Goal: Information Seeking & Learning: Check status

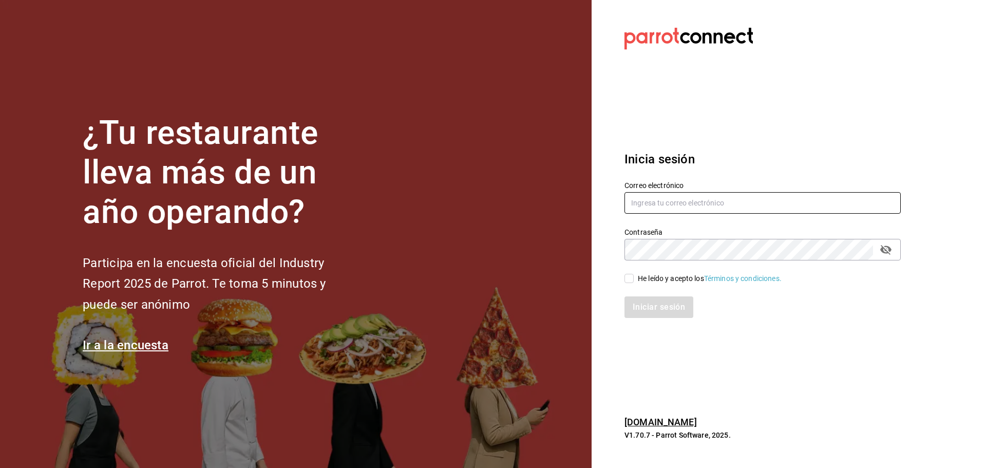
type input "[EMAIL_ADDRESS][DOMAIN_NAME]"
click at [629, 274] on input "He leído y acepto los Términos y condiciones." at bounding box center [629, 278] width 9 height 9
checkbox input "true"
click at [647, 306] on button "Iniciar sesión" at bounding box center [660, 307] width 70 height 22
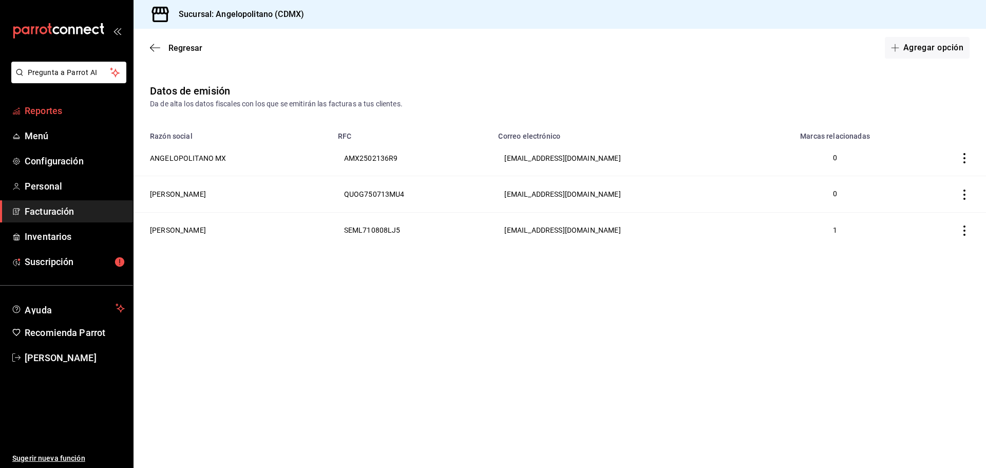
click at [50, 107] on span "Reportes" at bounding box center [75, 111] width 100 height 14
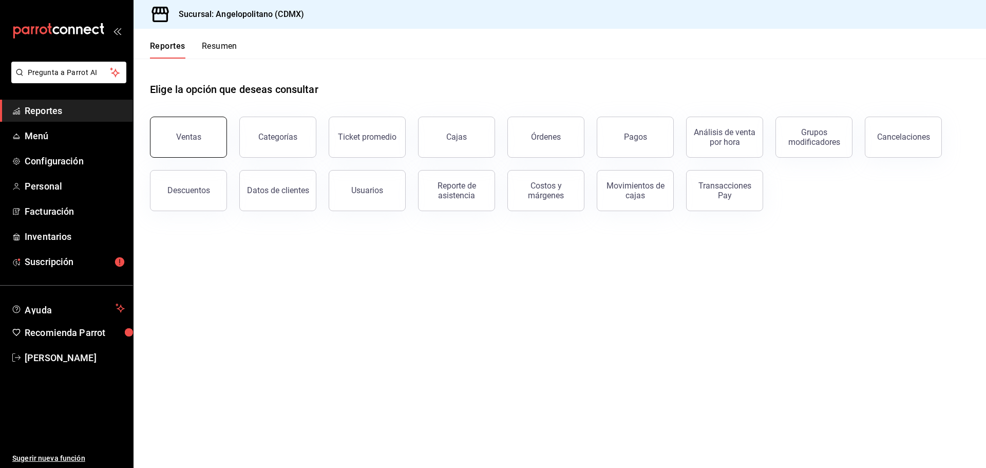
click at [188, 142] on button "Ventas" at bounding box center [188, 137] width 77 height 41
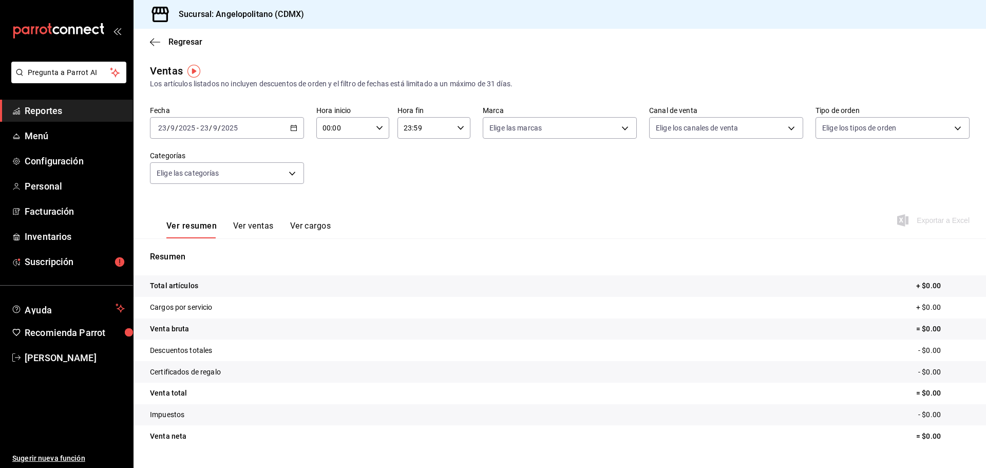
click at [293, 127] on \(Stroke\) "button" at bounding box center [294, 127] width 6 height 1
click at [201, 250] on span "Rango de fechas" at bounding box center [199, 251] width 80 height 11
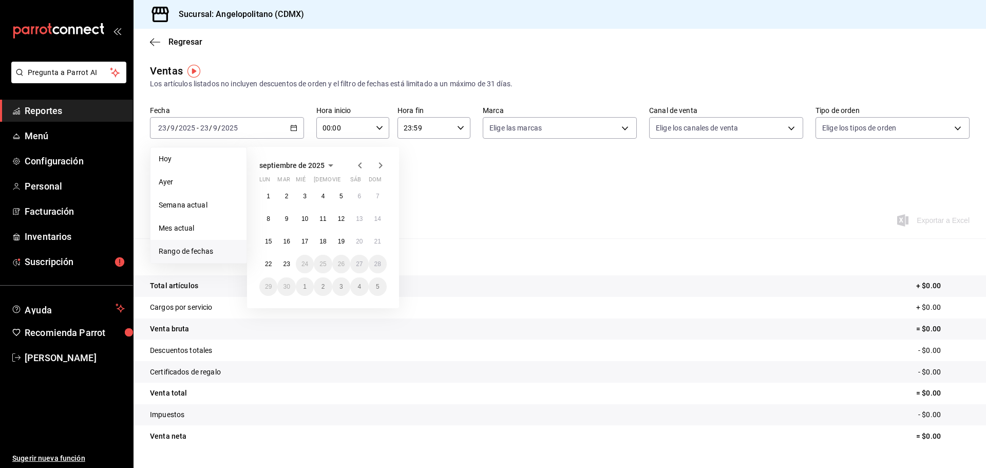
click at [357, 164] on icon "button" at bounding box center [360, 165] width 12 height 12
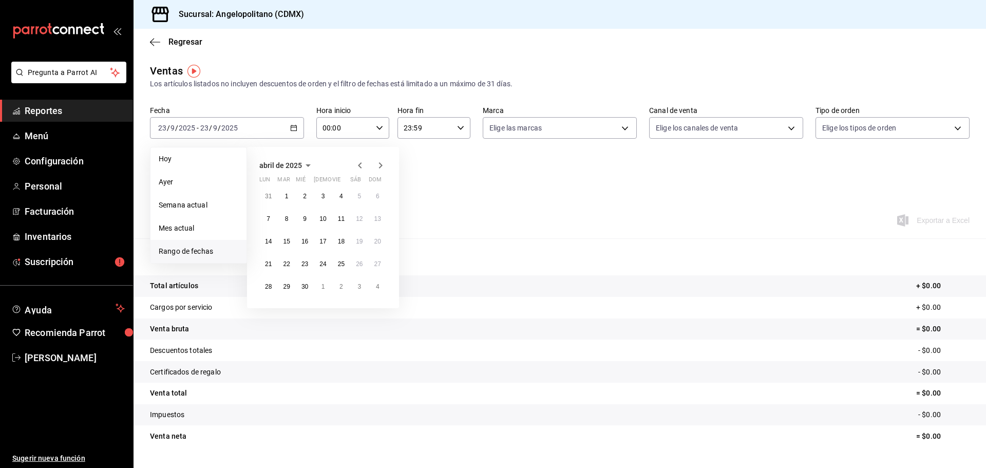
click at [357, 164] on icon "button" at bounding box center [360, 165] width 12 height 12
click at [309, 198] on button "1" at bounding box center [305, 196] width 18 height 18
click at [378, 165] on icon "button" at bounding box center [381, 165] width 12 height 12
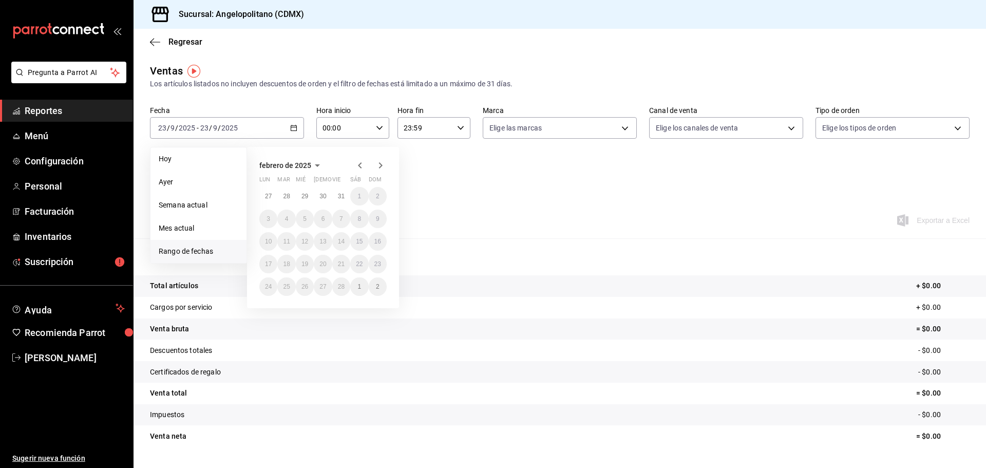
click at [378, 165] on icon "button" at bounding box center [381, 165] width 12 height 12
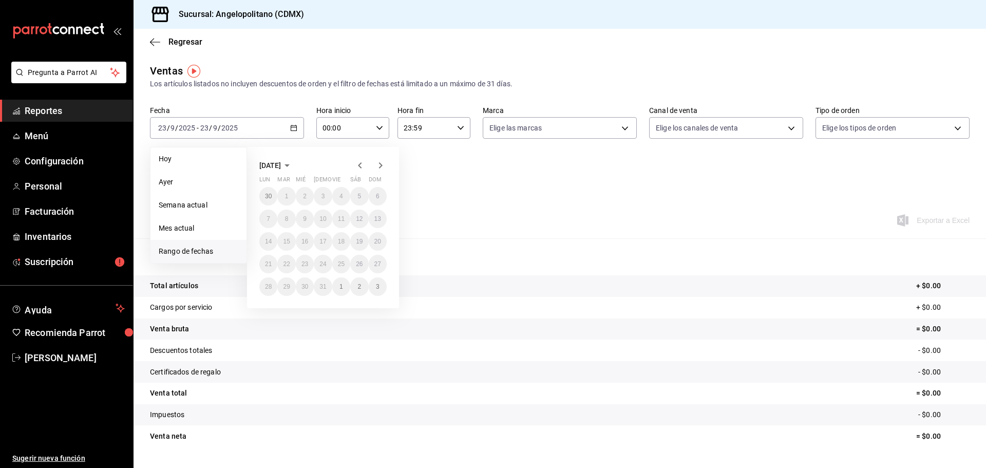
click at [378, 165] on icon "button" at bounding box center [381, 165] width 12 height 12
click at [358, 166] on icon "button" at bounding box center [360, 165] width 12 height 12
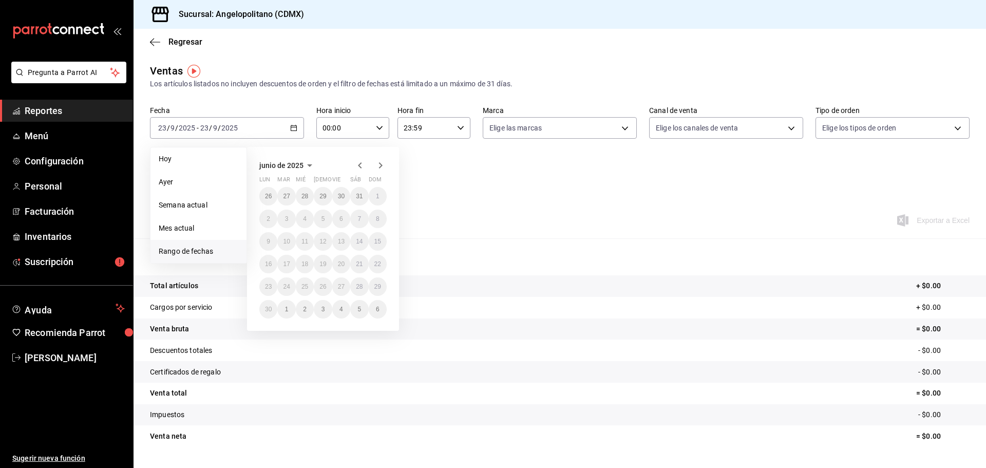
click at [358, 166] on icon "button" at bounding box center [360, 165] width 12 height 12
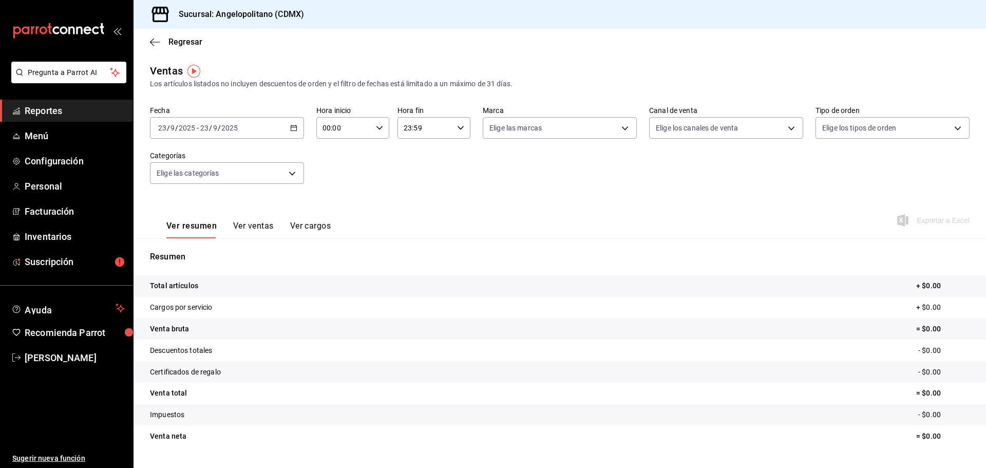
click at [291, 128] on \(Stroke\) "button" at bounding box center [294, 128] width 6 height 6
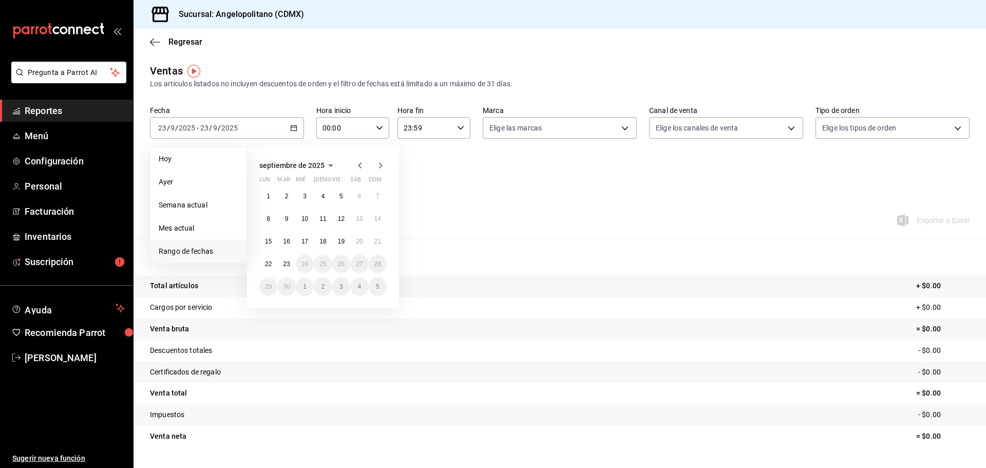
click at [194, 250] on span "Rango de fechas" at bounding box center [199, 251] width 80 height 11
click at [360, 165] on icon "button" at bounding box center [360, 165] width 4 height 6
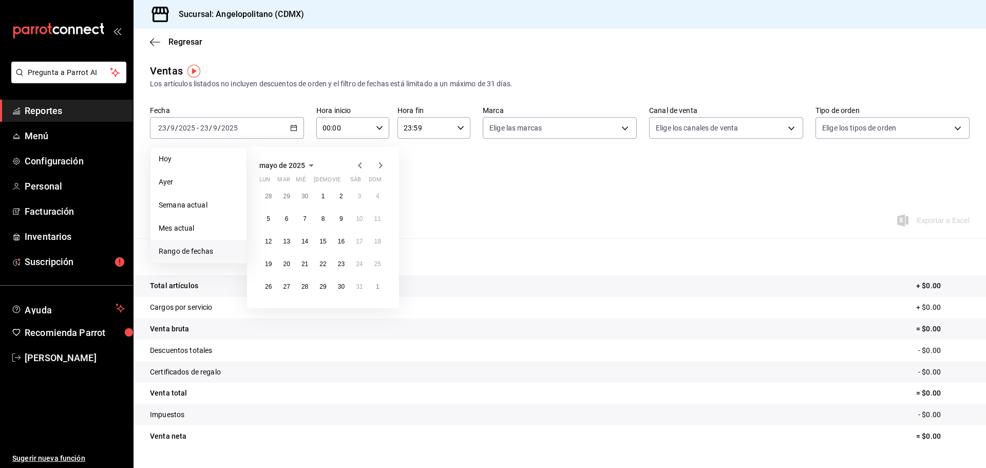
click at [360, 165] on icon "button" at bounding box center [360, 165] width 4 height 6
click at [470, 181] on div "Fecha 2025-09-23 23 / 9 / 2025 - 2025-09-23 23 / 9 / 2025 Hoy Ayer Semana actua…" at bounding box center [560, 151] width 820 height 90
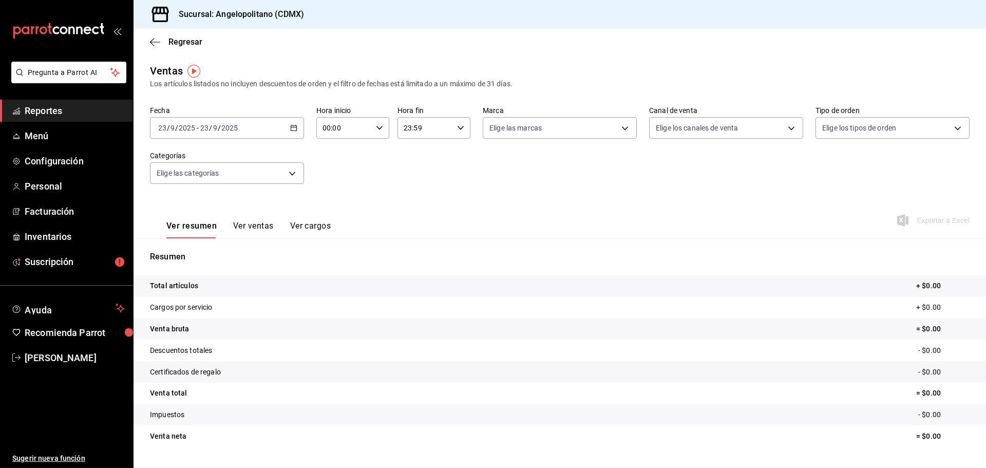
click at [292, 127] on \(Stroke\) "button" at bounding box center [294, 127] width 6 height 1
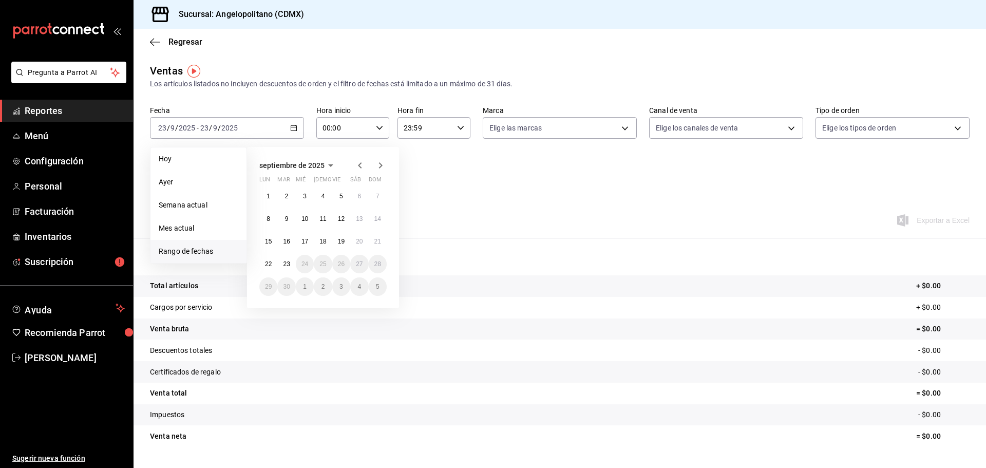
click at [356, 162] on icon "button" at bounding box center [360, 165] width 12 height 12
click at [338, 193] on button "1" at bounding box center [341, 196] width 18 height 18
click at [377, 286] on abbr "31" at bounding box center [378, 286] width 7 height 7
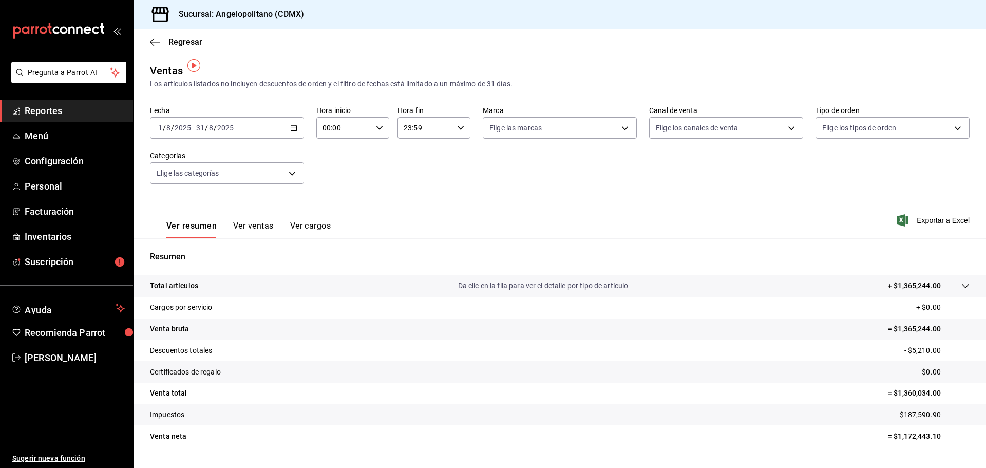
scroll to position [24, 0]
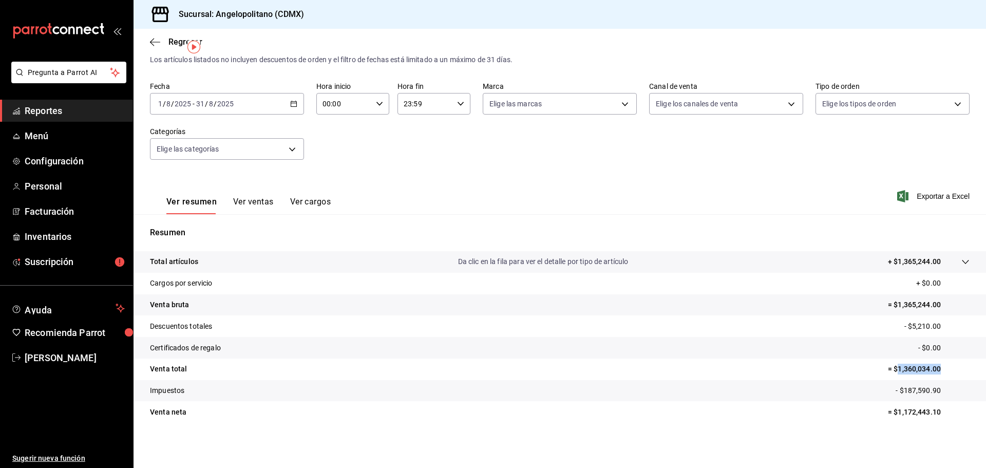
drag, startPoint x: 892, startPoint y: 368, endPoint x: 934, endPoint y: 369, distance: 41.1
click at [934, 369] on p "= $1,360,034.00" at bounding box center [929, 369] width 82 height 11
copy p "1,360,034.00"
click at [292, 101] on icon "button" at bounding box center [293, 103] width 7 height 7
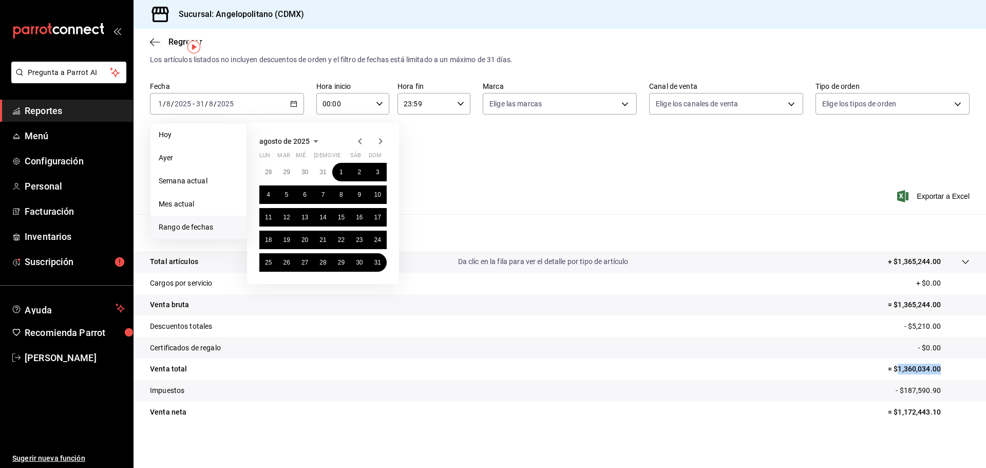
click at [381, 140] on icon "button" at bounding box center [381, 141] width 4 height 6
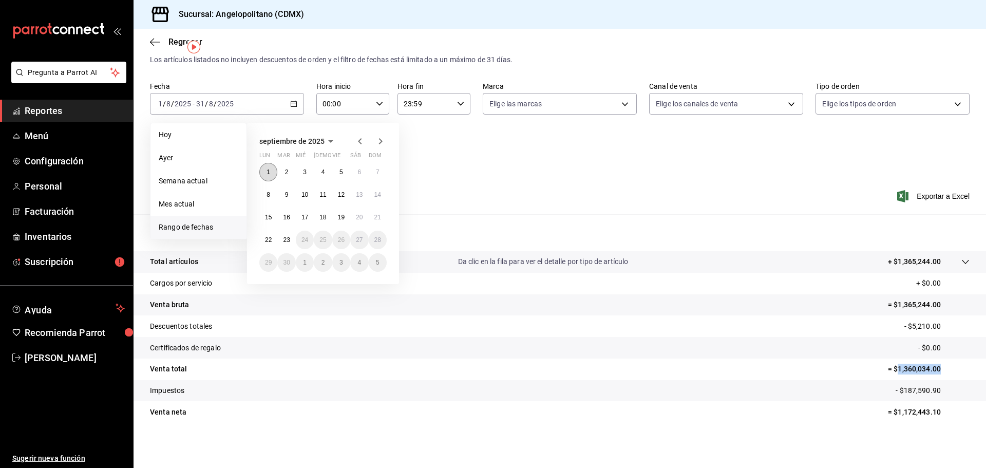
click at [271, 171] on button "1" at bounding box center [268, 172] width 18 height 18
click at [272, 239] on button "22" at bounding box center [268, 240] width 18 height 18
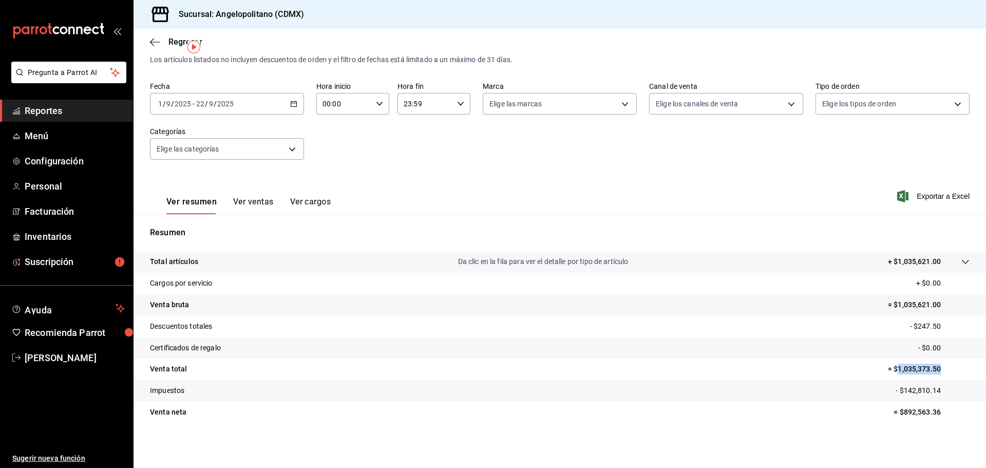
drag, startPoint x: 892, startPoint y: 369, endPoint x: 934, endPoint y: 367, distance: 41.7
click at [934, 367] on p "= $1,035,373.50" at bounding box center [929, 369] width 82 height 11
copy p "1,035,373.50"
click at [291, 107] on div "2025-09-01 1 / 9 / 2025 - 2025-09-22 22 / 9 / 2025" at bounding box center [227, 104] width 154 height 22
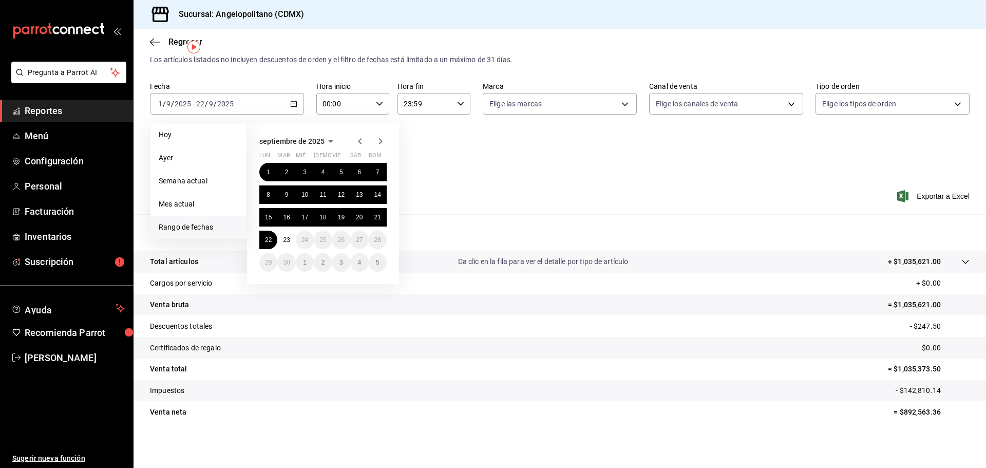
click at [356, 138] on icon "button" at bounding box center [360, 141] width 12 height 12
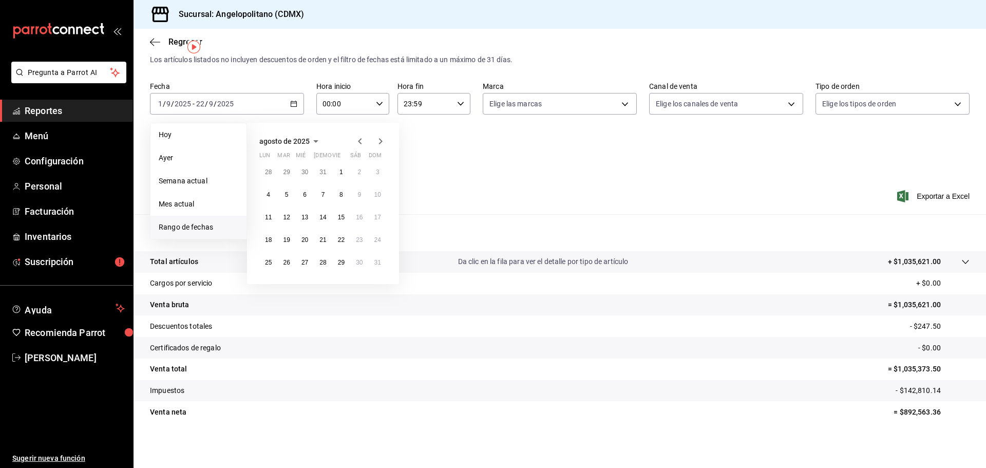
click at [357, 138] on icon "button" at bounding box center [360, 141] width 12 height 12
click at [291, 174] on button "1" at bounding box center [286, 172] width 18 height 18
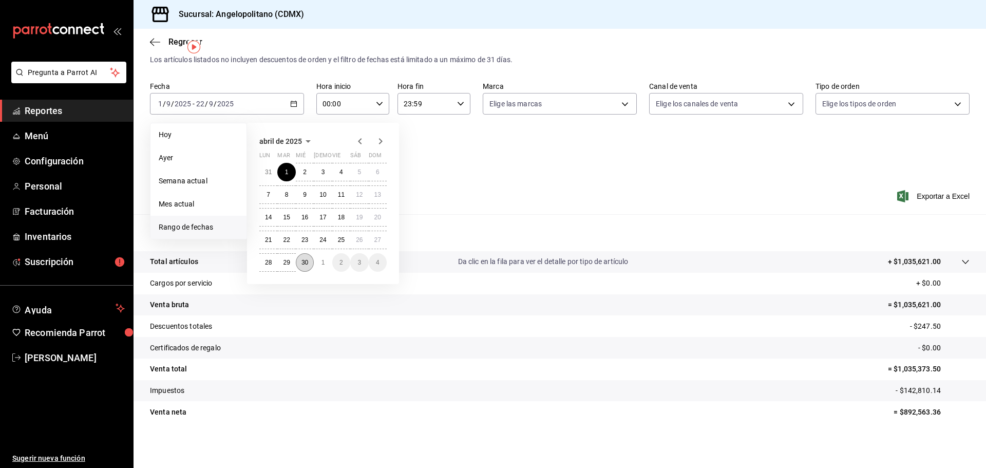
click at [310, 264] on button "30" at bounding box center [305, 262] width 18 height 18
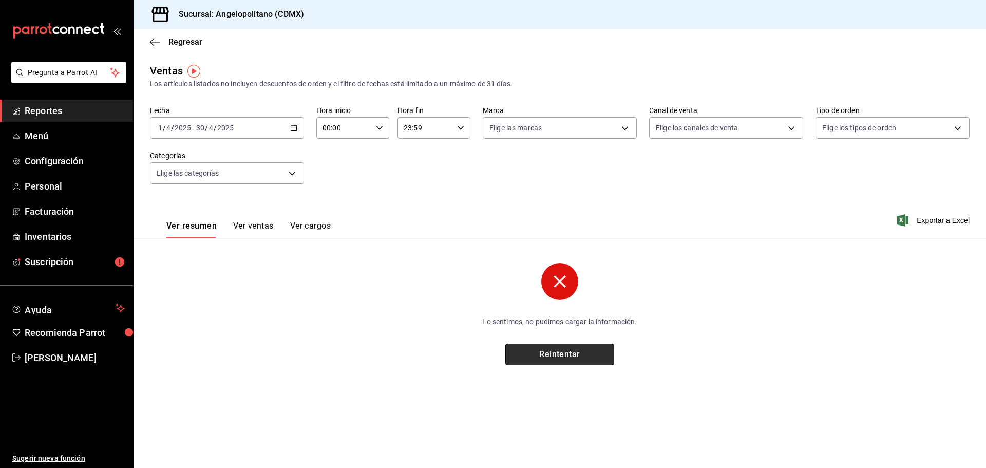
click at [567, 359] on button "Reintentar" at bounding box center [560, 355] width 109 height 22
click at [567, 357] on button "Reintentar" at bounding box center [560, 355] width 109 height 22
click at [293, 125] on icon "button" at bounding box center [293, 127] width 7 height 7
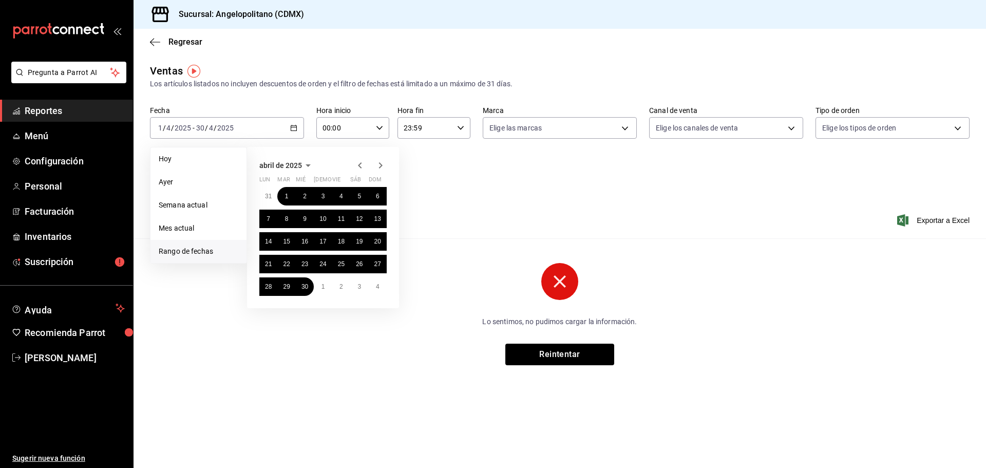
click at [381, 162] on icon "button" at bounding box center [381, 165] width 12 height 12
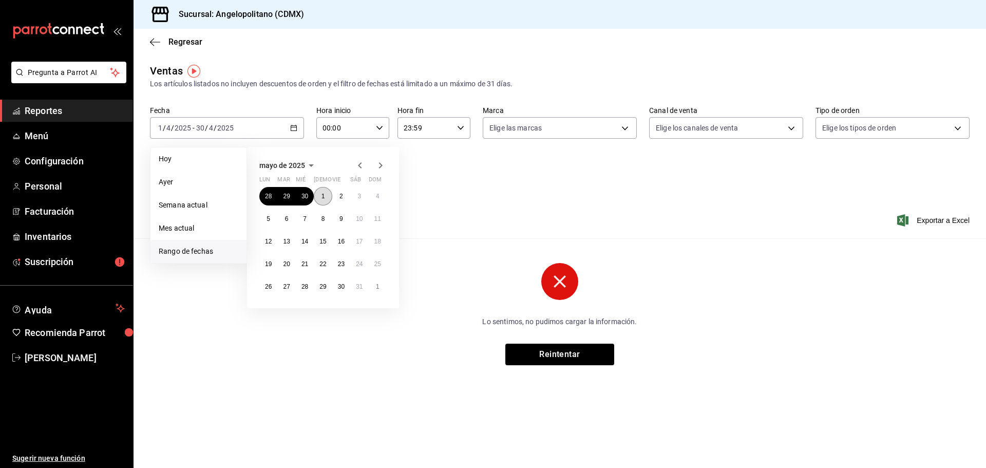
click at [321, 196] on button "1" at bounding box center [323, 196] width 18 height 18
click at [362, 285] on abbr "31" at bounding box center [359, 286] width 7 height 7
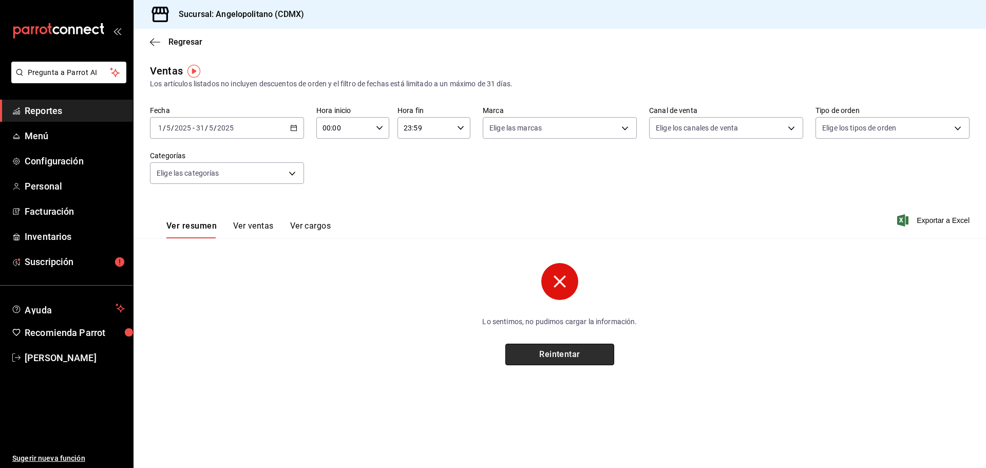
click at [544, 354] on button "Reintentar" at bounding box center [560, 355] width 109 height 22
click at [554, 286] on icon at bounding box center [560, 281] width 37 height 37
click at [556, 286] on icon at bounding box center [560, 281] width 12 height 12
drag, startPoint x: 556, startPoint y: 286, endPoint x: 588, endPoint y: 282, distance: 32.6
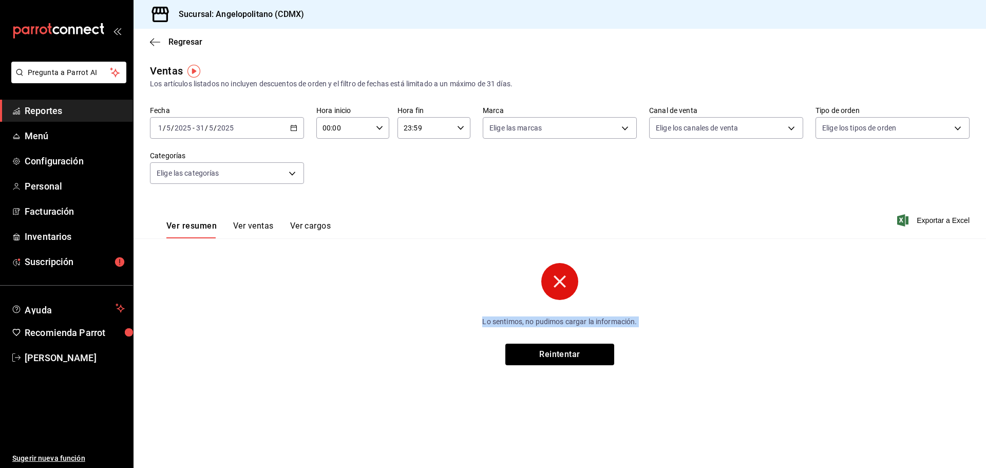
click at [557, 286] on icon at bounding box center [560, 281] width 37 height 37
drag, startPoint x: 608, startPoint y: 248, endPoint x: 631, endPoint y: 236, distance: 26.4
click at [608, 248] on div "Ventas Los artículos listados no incluyen descuentos de orden y el filtro de fe…" at bounding box center [560, 222] width 853 height 319
click at [556, 275] on circle at bounding box center [560, 281] width 37 height 37
click at [559, 275] on circle at bounding box center [560, 281] width 37 height 37
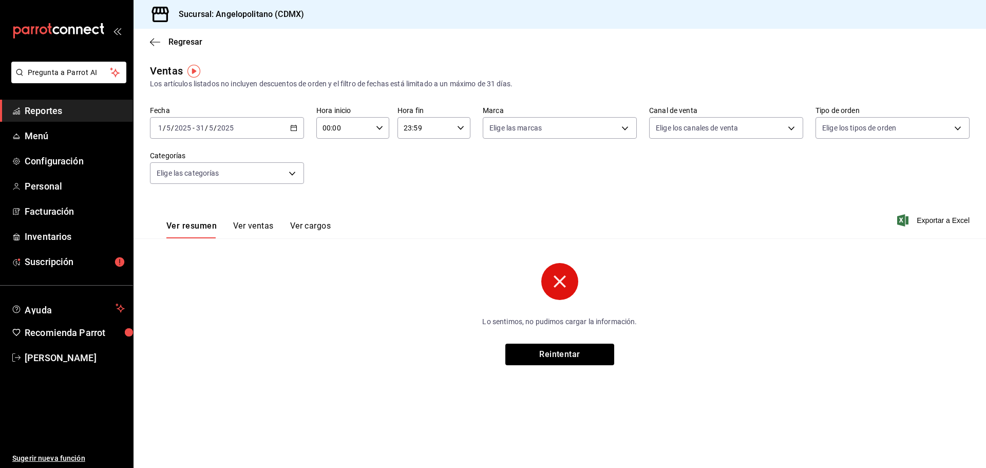
click at [560, 275] on circle at bounding box center [560, 281] width 37 height 37
click at [64, 351] on span "[PERSON_NAME]" at bounding box center [75, 358] width 100 height 14
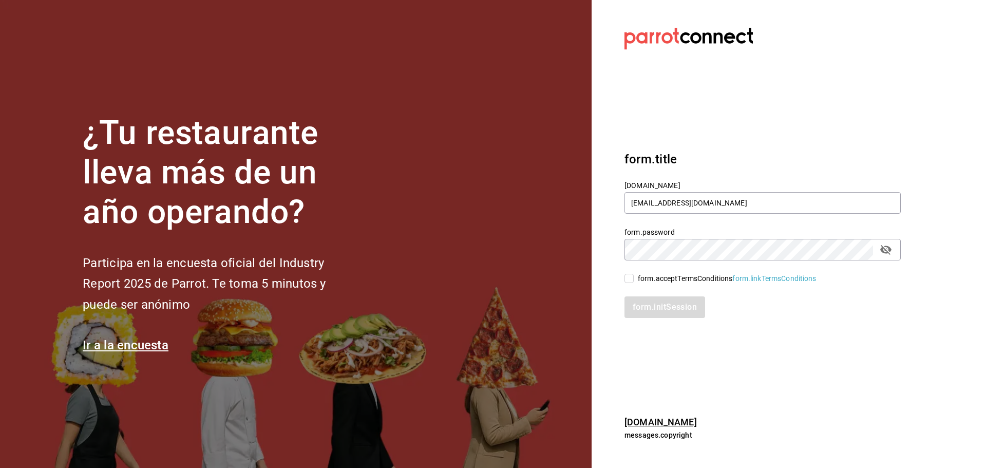
click at [631, 278] on input "form.acceptTermsConditions form.linkTermsConditions" at bounding box center [629, 278] width 9 height 9
checkbox input "true"
click at [663, 308] on button "form.initSession" at bounding box center [666, 307] width 82 height 22
type input "[EMAIL_ADDRESS][DOMAIN_NAME]"
click at [632, 276] on input "He leído y acepto los Términos y condiciones." at bounding box center [629, 278] width 9 height 9
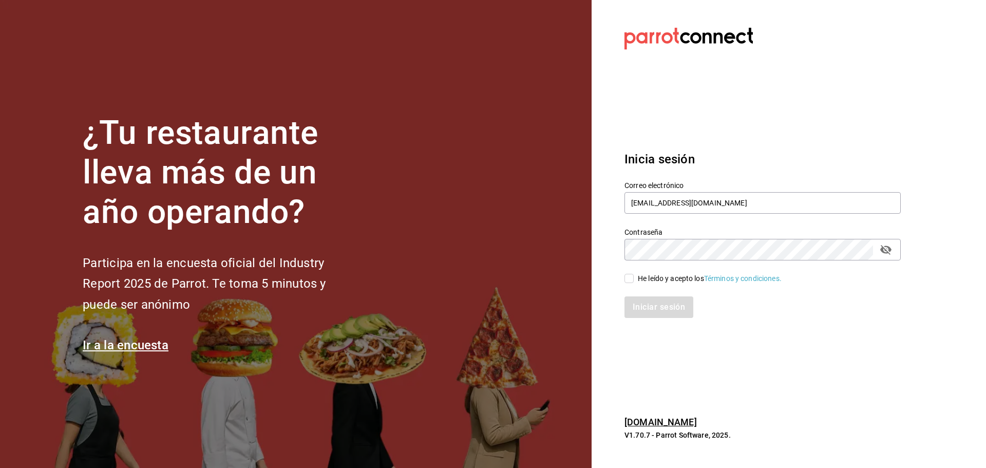
checkbox input "true"
click at [653, 308] on button "Iniciar sesión" at bounding box center [660, 307] width 70 height 22
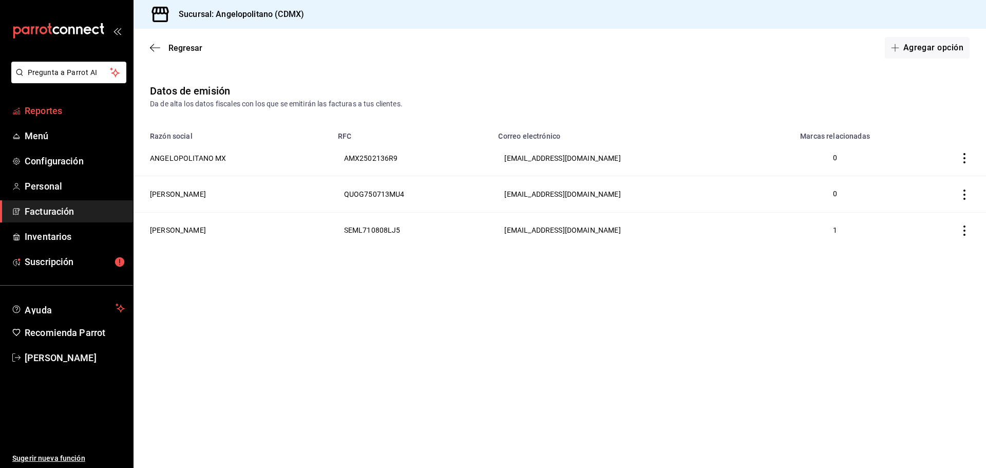
click at [49, 111] on span "Reportes" at bounding box center [75, 111] width 100 height 14
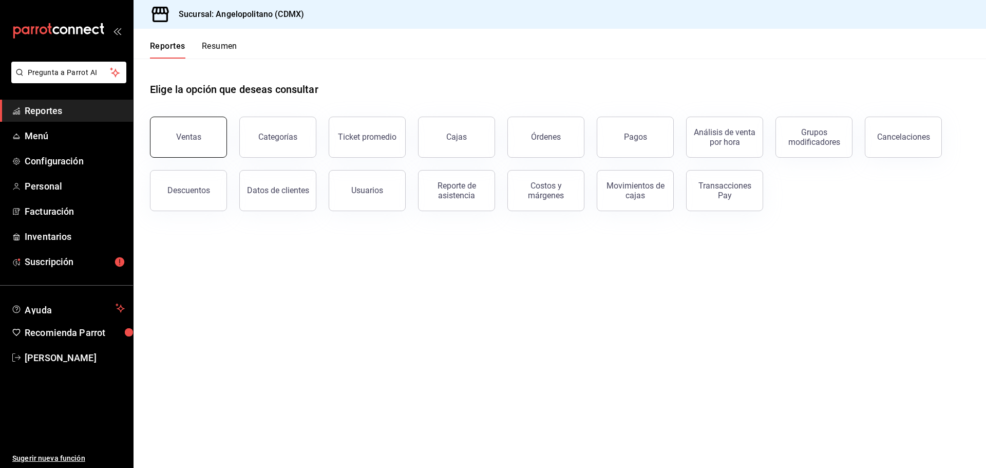
click at [196, 131] on button "Ventas" at bounding box center [188, 137] width 77 height 41
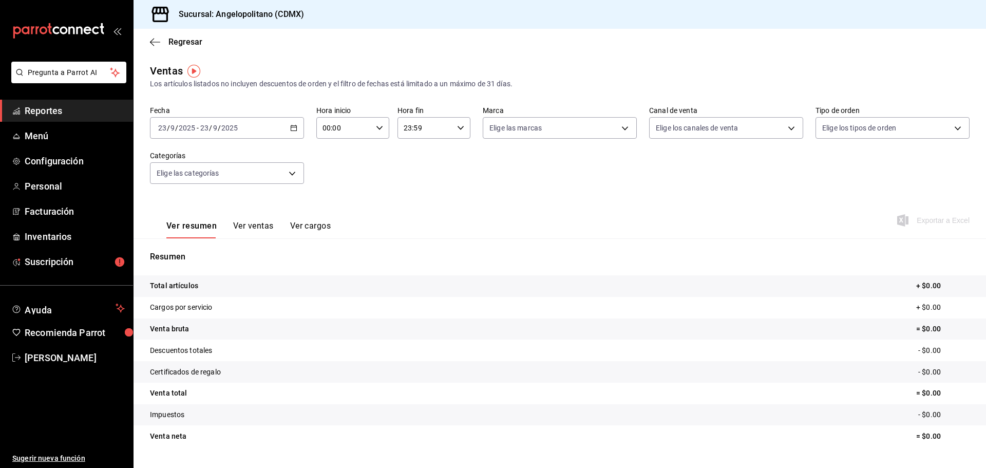
click at [293, 126] on icon "button" at bounding box center [293, 127] width 7 height 7
click at [188, 245] on li "Rango de fechas" at bounding box center [199, 251] width 96 height 23
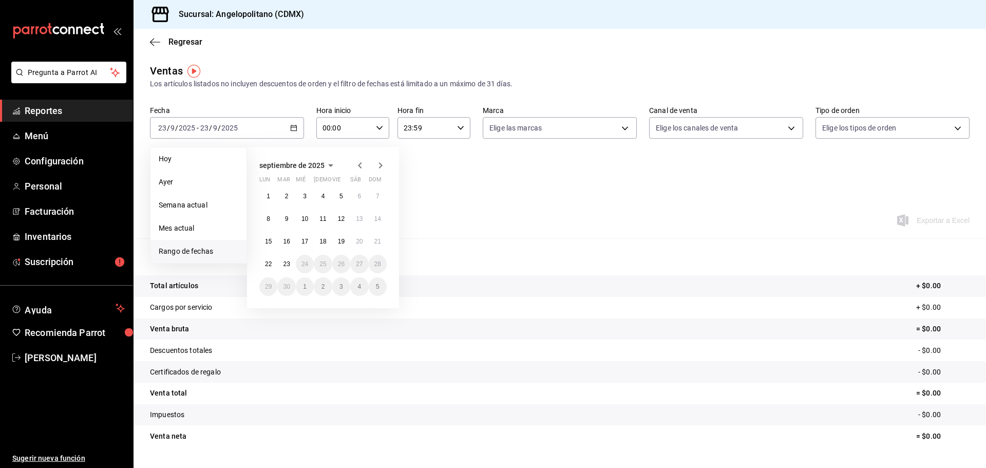
click at [360, 165] on icon "button" at bounding box center [360, 165] width 4 height 6
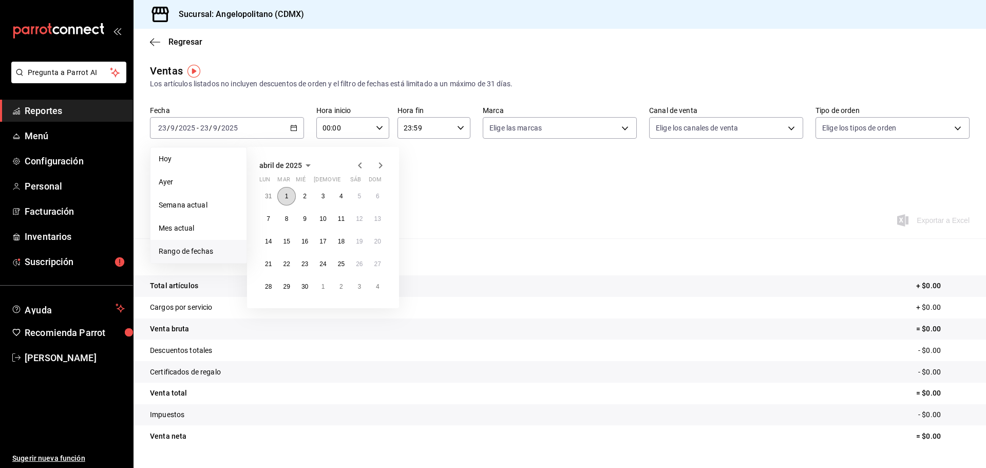
click at [291, 198] on button "1" at bounding box center [286, 196] width 18 height 18
click at [302, 281] on button "30" at bounding box center [305, 286] width 18 height 18
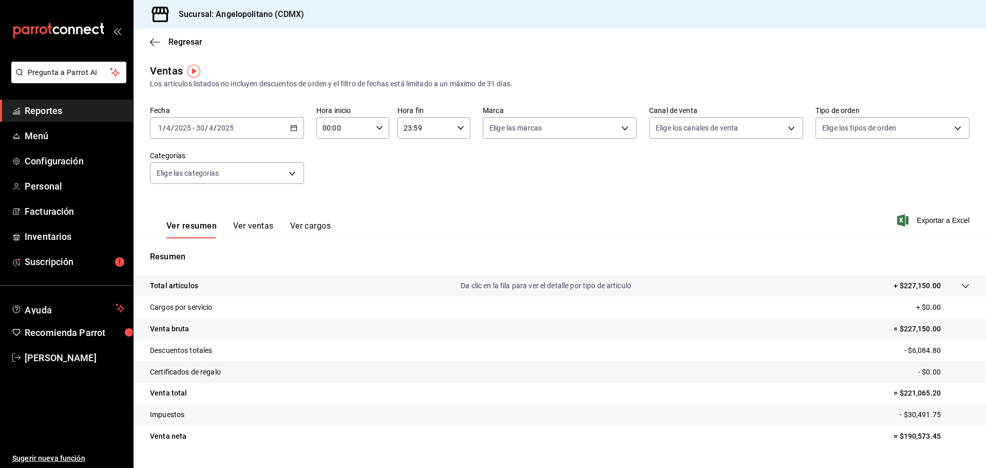
click at [291, 129] on icon "button" at bounding box center [293, 127] width 7 height 7
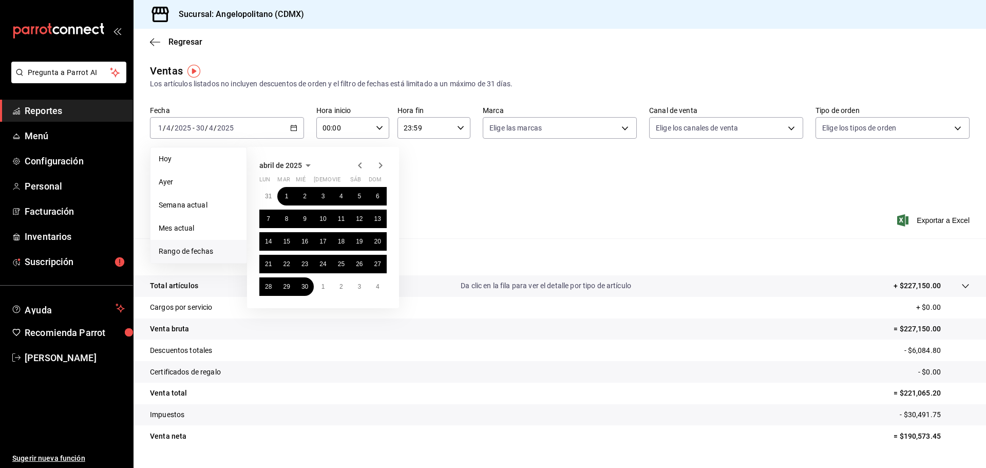
click at [383, 164] on icon "button" at bounding box center [381, 165] width 12 height 12
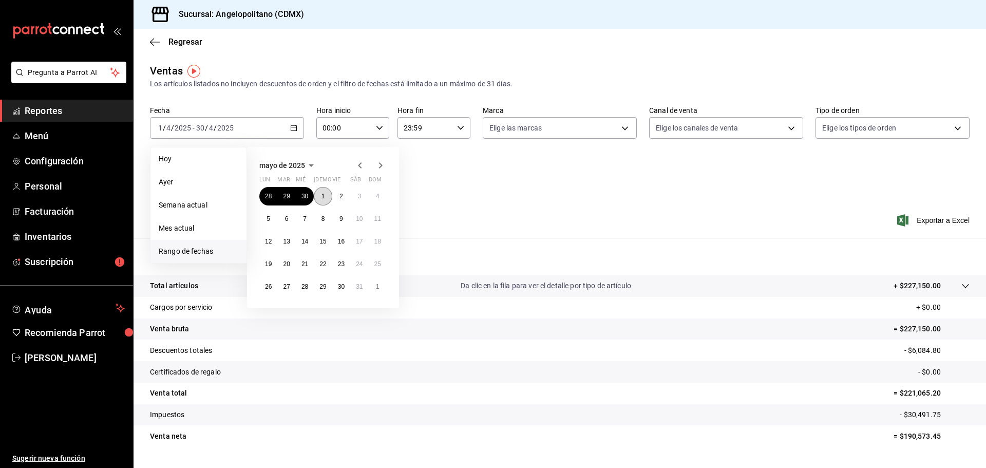
click at [328, 195] on button "1" at bounding box center [323, 196] width 18 height 18
click at [359, 289] on abbr "31" at bounding box center [359, 286] width 7 height 7
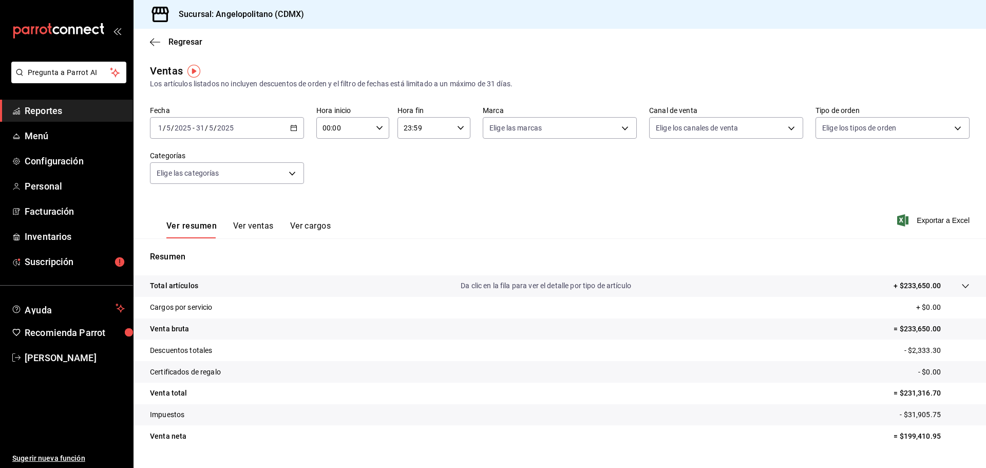
click at [291, 127] on icon "button" at bounding box center [293, 127] width 7 height 7
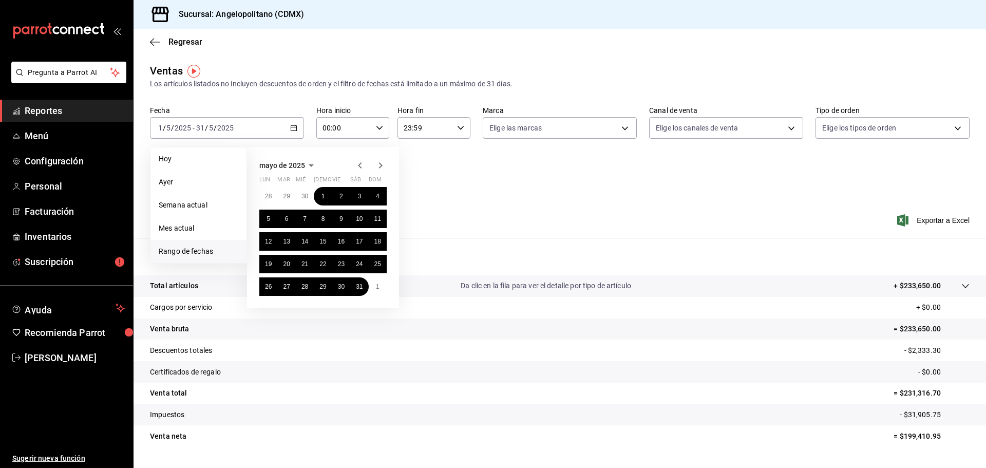
click at [378, 164] on icon "button" at bounding box center [381, 165] width 12 height 12
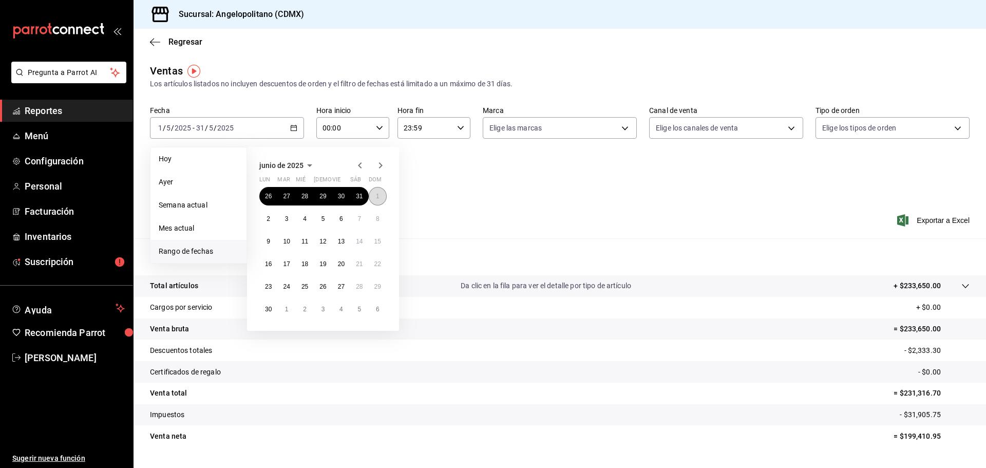
click at [377, 195] on abbr "1" at bounding box center [378, 196] width 4 height 7
click at [274, 313] on button "30" at bounding box center [268, 309] width 18 height 18
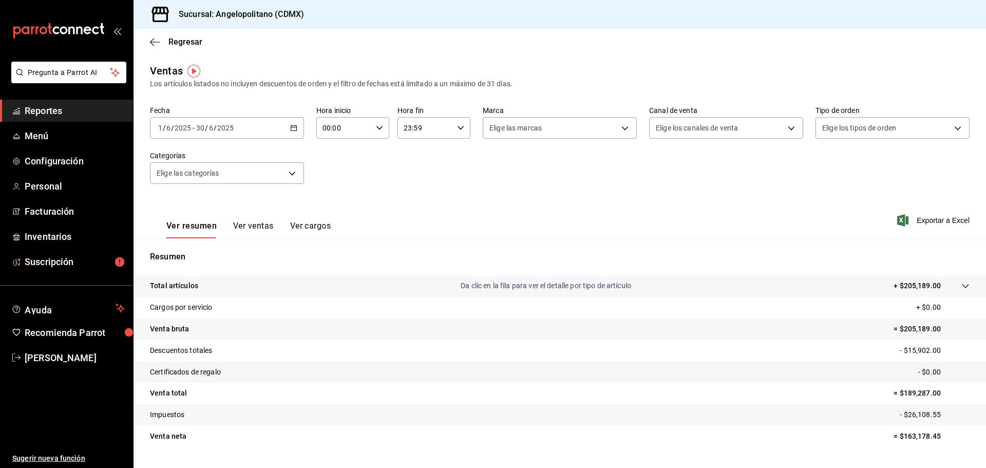
click at [291, 126] on icon "button" at bounding box center [293, 127] width 7 height 7
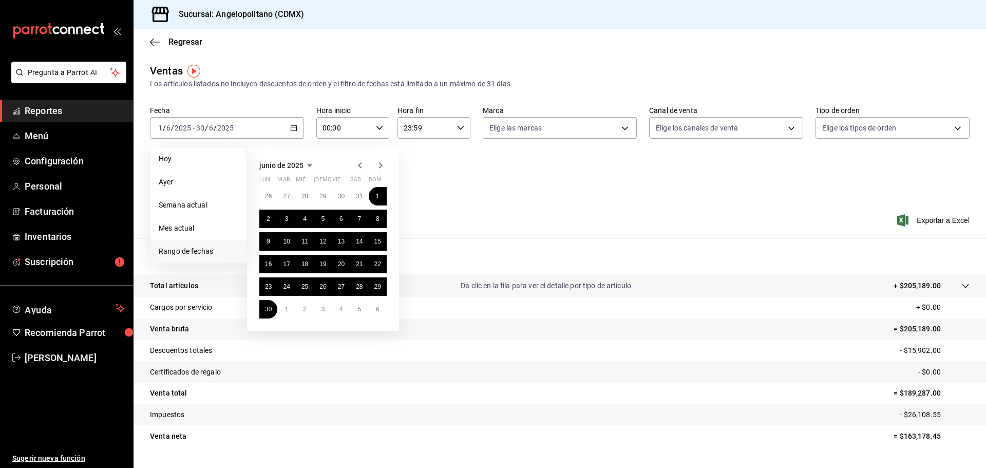
click at [380, 163] on icon "button" at bounding box center [381, 165] width 4 height 6
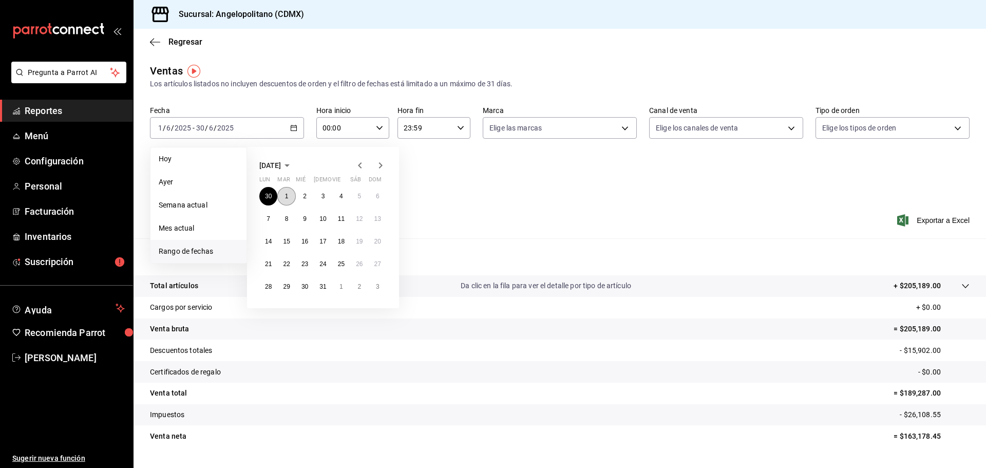
click at [290, 195] on button "1" at bounding box center [286, 196] width 18 height 18
click at [320, 288] on abbr "31" at bounding box center [323, 286] width 7 height 7
